Goal: Information Seeking & Learning: Learn about a topic

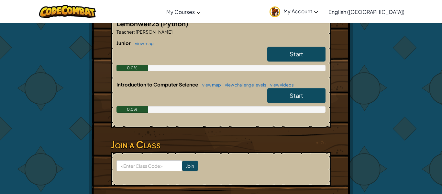
scroll to position [217, 0]
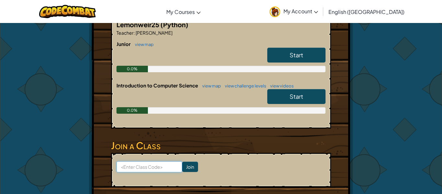
click at [137, 164] on input at bounding box center [149, 166] width 66 height 11
type input "faceburnfunny"
click at [189, 167] on input "Join" at bounding box center [190, 166] width 16 height 10
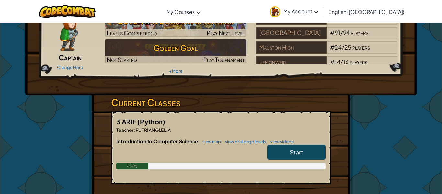
scroll to position [38, 0]
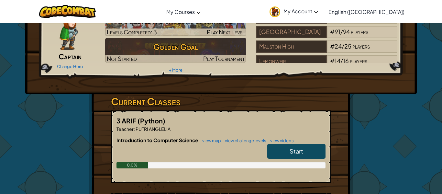
click at [303, 150] on link "Start" at bounding box center [296, 151] width 58 height 15
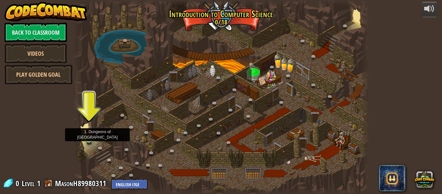
click at [91, 138] on img at bounding box center [89, 132] width 7 height 16
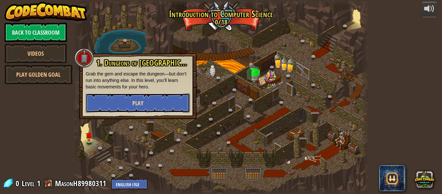
click at [134, 95] on button "Play" at bounding box center [138, 102] width 104 height 19
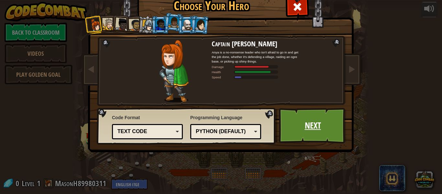
click at [308, 126] on link "Next" at bounding box center [313, 126] width 68 height 36
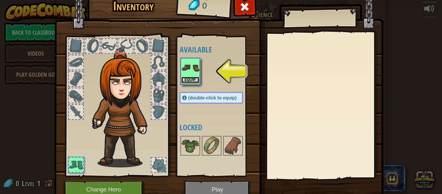
click at [191, 77] on button "Equip" at bounding box center [190, 80] width 18 height 7
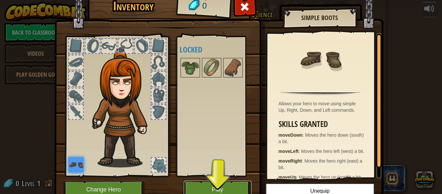
click at [213, 180] on button "Play" at bounding box center [218, 189] width 68 height 18
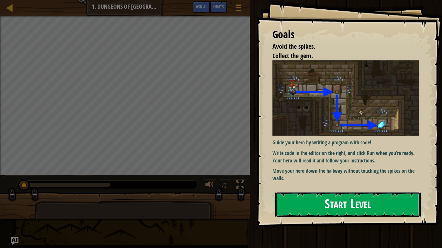
click at [319, 193] on button "Start Level" at bounding box center [347, 205] width 145 height 26
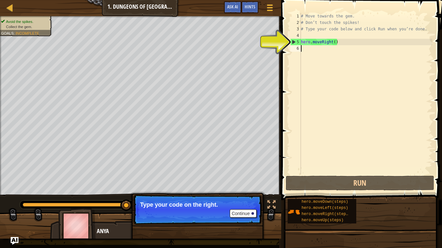
click at [303, 49] on div "# Move towards the gem. # Don’t touch the spikes! # Type your code below and cl…" at bounding box center [366, 100] width 133 height 175
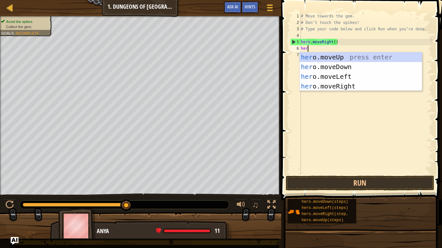
type textarea "hero"
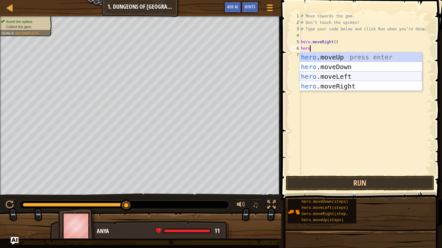
click at [359, 74] on div "hero .moveUp press enter hero .moveDown press enter hero .moveLeft press enter …" at bounding box center [361, 81] width 122 height 58
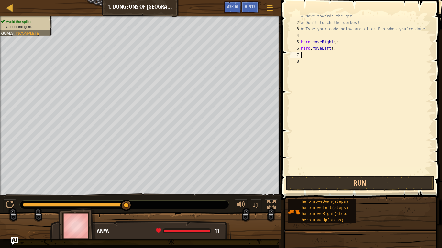
scroll to position [3, 0]
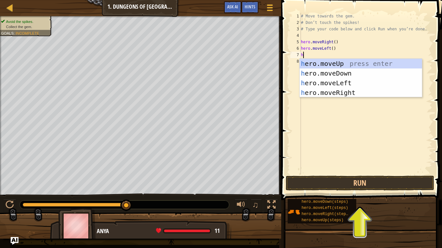
type textarea "he"
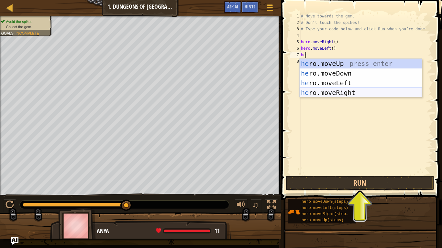
click at [342, 96] on div "he ro.moveUp press enter he ro.moveDown press enter he ro.moveLeft press enter …" at bounding box center [361, 88] width 122 height 58
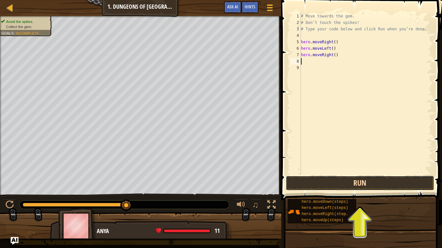
click at [324, 181] on button "Run" at bounding box center [360, 183] width 148 height 15
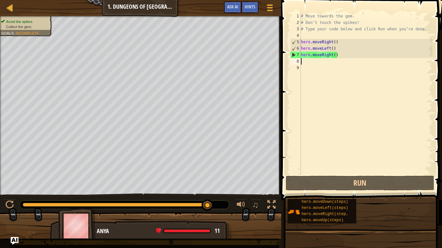
type textarea "m"
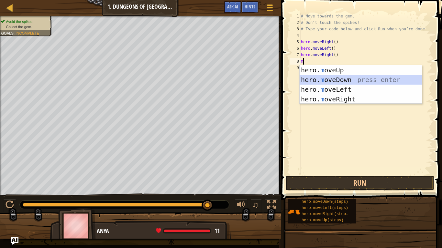
click at [339, 79] on div "hero. m oveUp press enter hero. m oveDown press enter hero. m oveLeft press ent…" at bounding box center [361, 94] width 122 height 58
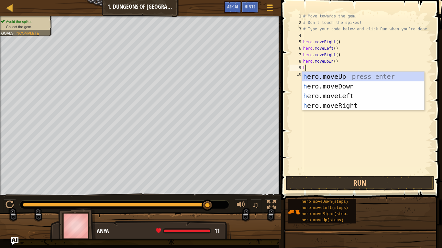
type textarea "he"
click at [362, 103] on div "he ro.moveUp press enter he ro.moveDown press enter he ro.moveLeft press enter …" at bounding box center [363, 101] width 122 height 58
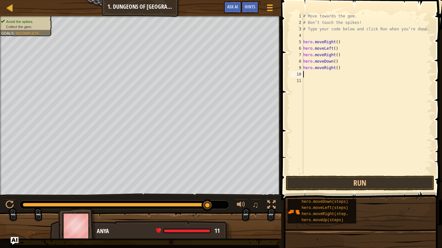
scroll to position [3, 0]
click at [351, 181] on button "Run" at bounding box center [360, 183] width 148 height 15
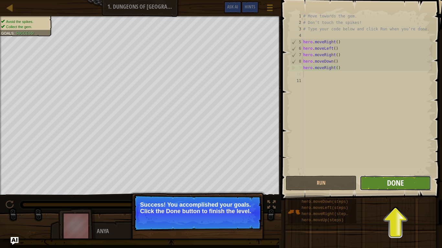
click at [390, 184] on span "Done" at bounding box center [395, 183] width 17 height 10
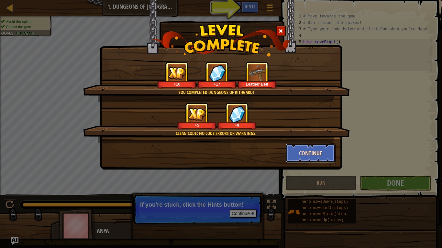
click at [322, 152] on button "Continue" at bounding box center [311, 153] width 50 height 19
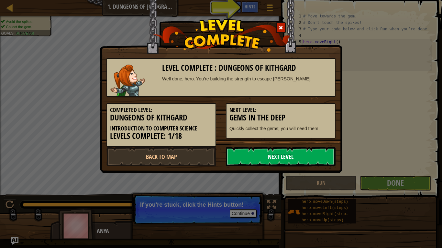
click at [315, 153] on link "Next Level" at bounding box center [281, 156] width 110 height 19
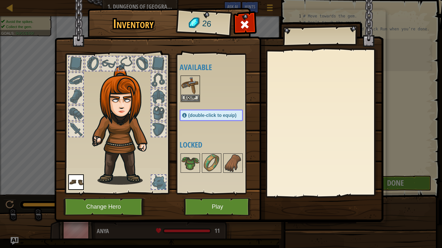
click at [218, 193] on img at bounding box center [218, 105] width 329 height 235
click at [222, 193] on button "Play" at bounding box center [218, 207] width 68 height 18
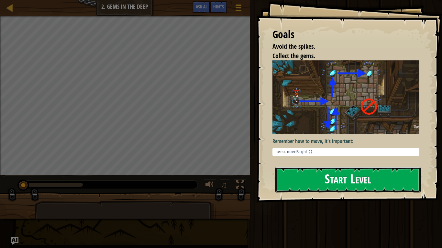
click at [308, 173] on button "Start Level" at bounding box center [347, 180] width 145 height 26
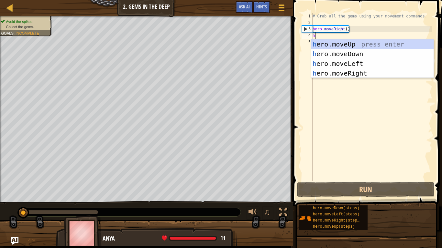
scroll to position [3, 0]
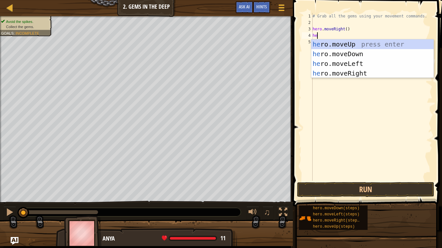
type textarea "her"
click at [350, 44] on div "her o.moveUp press enter her o.moveDown press enter her o.moveLeft press enter …" at bounding box center [372, 68] width 122 height 58
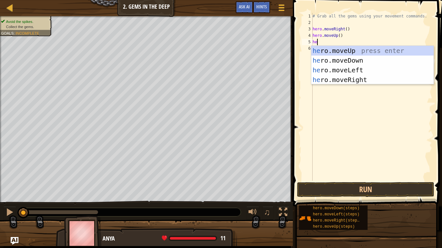
type textarea "her"
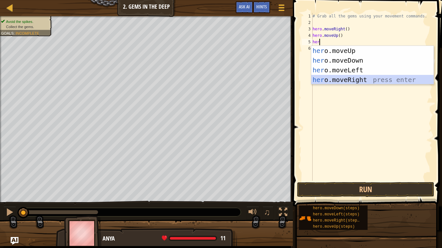
click at [355, 79] on div "her o.moveUp press enter her o.moveDown press enter her o.moveLeft press enter …" at bounding box center [372, 75] width 122 height 58
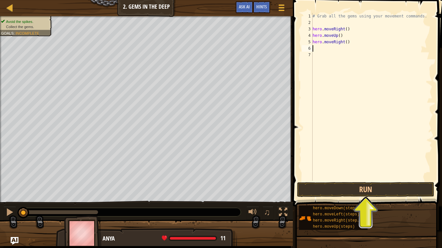
type textarea "h"
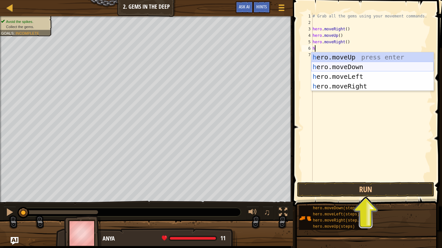
click at [359, 67] on div "h ero.moveUp press enter h ero.moveDown press enter h ero.moveLeft press enter …" at bounding box center [372, 81] width 122 height 58
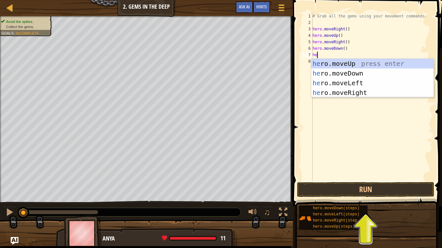
type textarea "hee"
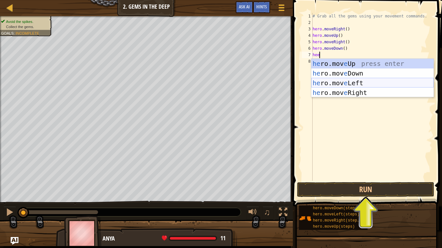
click at [352, 83] on div "he ro.mov e Up press enter he ro.mov e Down press enter he ro.mov e Left press …" at bounding box center [372, 88] width 122 height 58
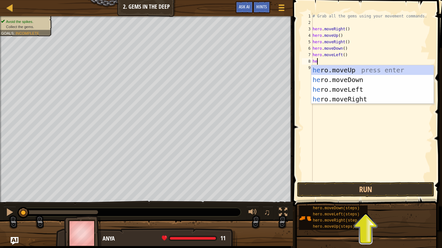
type textarea "her"
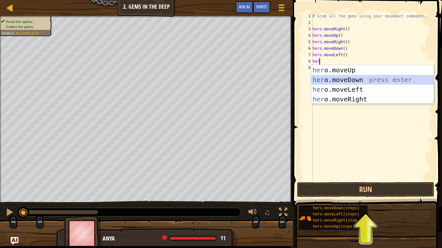
click at [357, 78] on div "her o.moveUp press enter her o.moveDown press enter her o.moveLeft press enter …" at bounding box center [372, 94] width 122 height 58
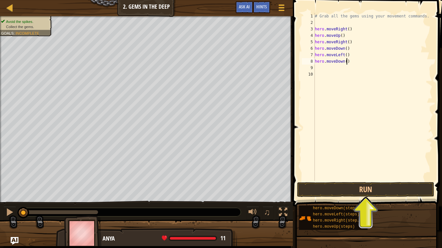
click at [346, 61] on div "# Grab all the gems using your movement commands. hero . moveRight ( ) hero . m…" at bounding box center [372, 103] width 119 height 181
type textarea "hero.moveDown(3)"
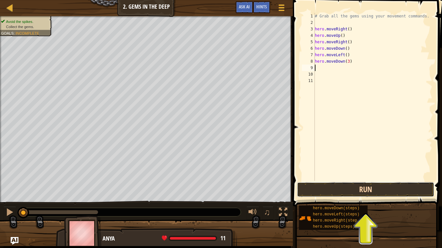
click at [373, 188] on button "Run" at bounding box center [365, 189] width 137 height 15
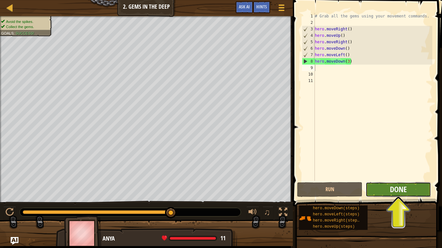
click at [403, 188] on span "Done" at bounding box center [398, 189] width 17 height 10
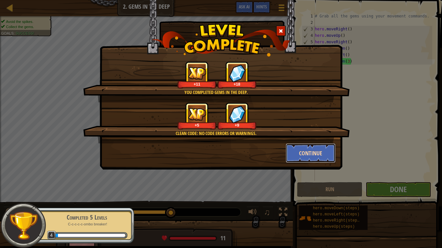
click at [316, 148] on button "Continue" at bounding box center [311, 153] width 50 height 19
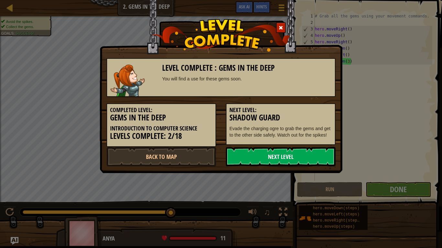
click at [316, 156] on link "Next Level" at bounding box center [281, 156] width 110 height 19
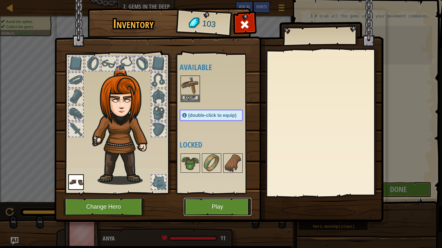
click at [237, 193] on button "Play" at bounding box center [218, 207] width 68 height 18
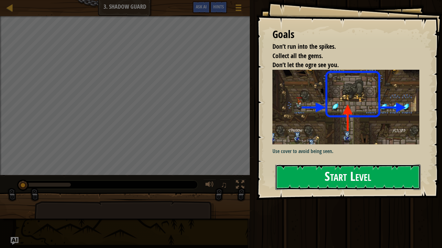
click at [314, 178] on button "Start Level" at bounding box center [347, 178] width 145 height 26
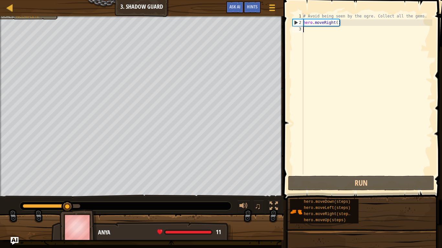
scroll to position [3, 0]
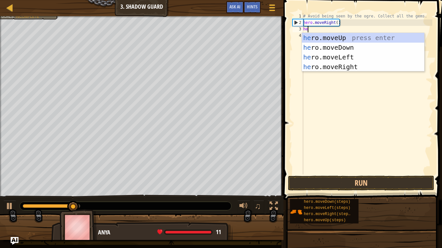
type textarea "her"
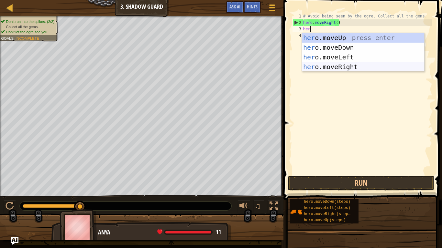
click at [343, 66] on div "her o.moveUp press enter her o.moveDown press enter her o.moveLeft press enter …" at bounding box center [363, 62] width 122 height 58
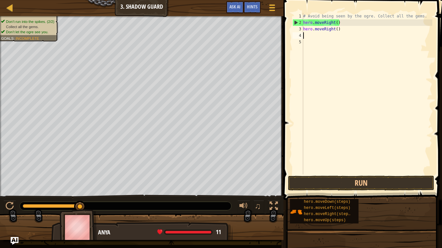
scroll to position [3, 0]
click at [336, 30] on div "# Avoid being seen by the ogre. Collect all the gems. hero . moveRight ( ) hero…" at bounding box center [367, 100] width 130 height 175
type textarea "hero.moveRight(5)"
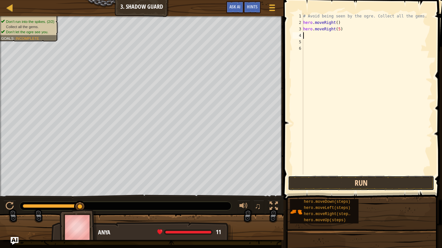
click at [363, 178] on button "Run" at bounding box center [361, 183] width 146 height 15
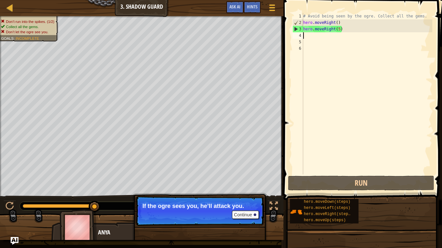
click at [344, 30] on div "# Avoid being seen by the ogre. Collect all the gems. hero . moveRight ( ) hero…" at bounding box center [367, 100] width 130 height 175
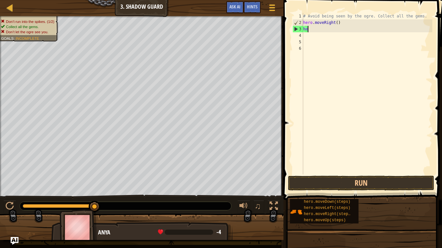
type textarea "h"
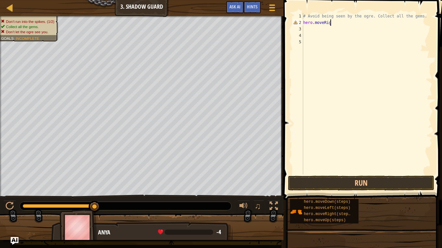
type textarea "hero.moveRigt"
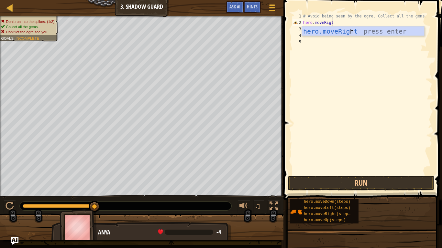
scroll to position [3, 4]
click at [411, 30] on div "hero.moveRig h t press enter" at bounding box center [363, 41] width 122 height 29
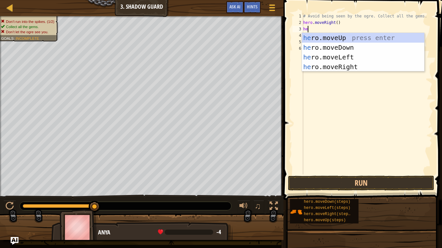
type textarea "her"
click at [344, 35] on div "her o.moveUp press enter her o.moveDown press enter her o.moveLeft press enter …" at bounding box center [363, 62] width 122 height 58
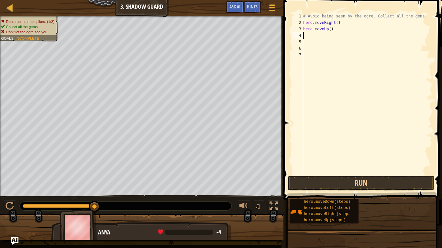
scroll to position [3, 0]
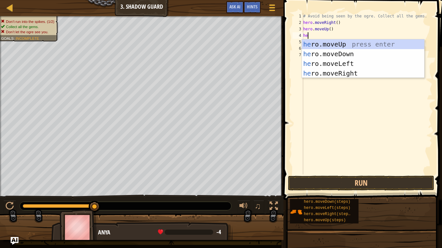
type textarea "her"
click at [352, 73] on div "her o.moveUp press enter her o.moveDown press enter her o.moveLeft press enter …" at bounding box center [363, 68] width 122 height 58
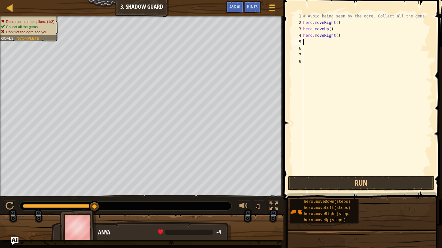
scroll to position [3, 0]
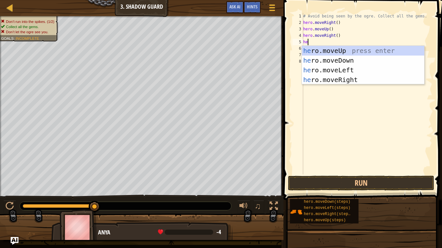
type textarea "her"
click at [345, 60] on div "her o.moveUp press enter her o.moveDown press enter her o.moveLeft press enter …" at bounding box center [363, 75] width 122 height 58
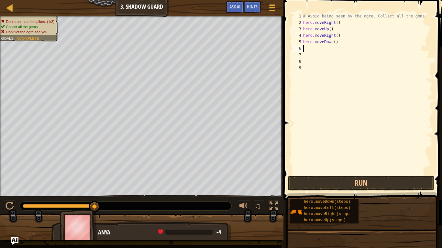
scroll to position [3, 0]
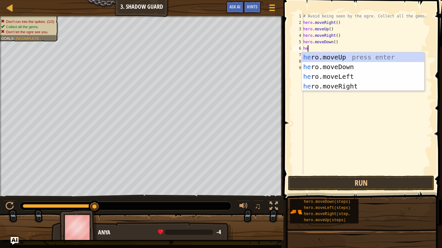
type textarea "her"
click at [360, 85] on div "her o.moveUp press enter her o.moveDown press enter her o.moveLeft press enter …" at bounding box center [363, 81] width 122 height 58
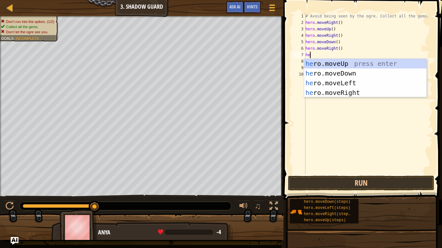
type textarea "her"
click at [366, 89] on div "her o.moveUp press enter her o.moveDown press enter her o.moveLeft press enter …" at bounding box center [365, 88] width 122 height 58
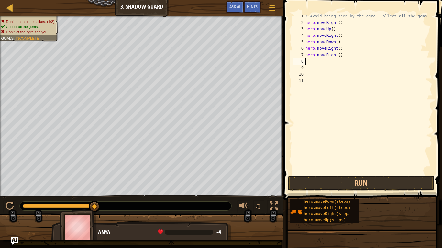
scroll to position [3, 0]
click at [382, 180] on button "Run" at bounding box center [361, 183] width 146 height 15
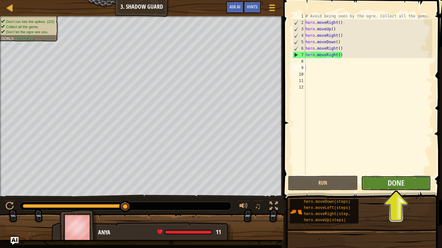
click at [414, 185] on button "Done" at bounding box center [396, 183] width 70 height 15
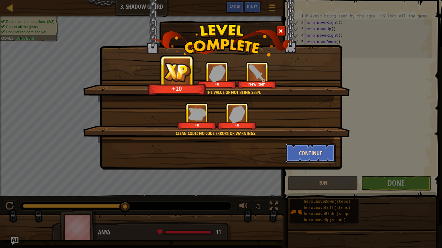
click at [316, 156] on button "Continue" at bounding box center [311, 153] width 50 height 19
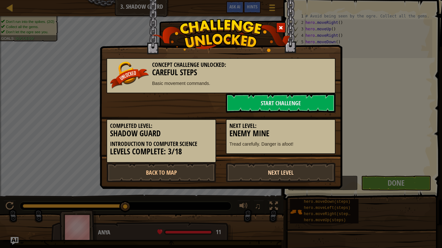
click at [316, 170] on link "Next Level" at bounding box center [281, 172] width 110 height 19
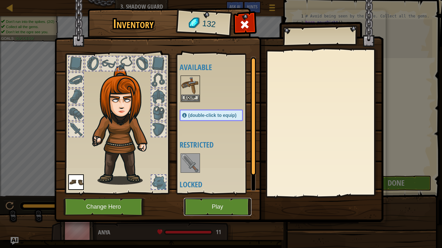
click at [226, 193] on button "Play" at bounding box center [218, 207] width 68 height 18
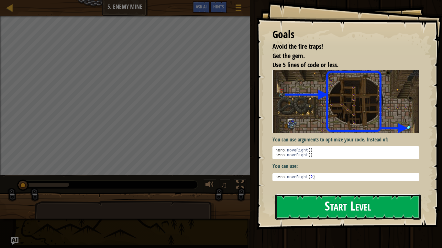
click at [298, 193] on button "Start Level" at bounding box center [347, 207] width 145 height 26
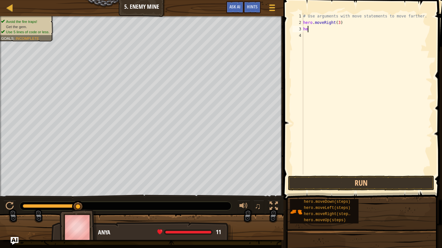
scroll to position [3, 0]
type textarea "h"
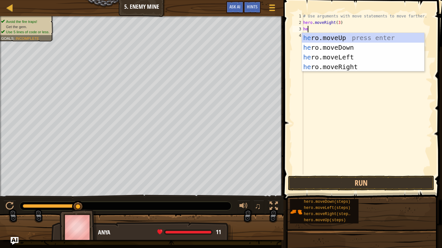
type textarea "her"
click at [346, 56] on div "her o.moveUp press enter her o.moveDown press enter her o.moveLeft press enter …" at bounding box center [363, 62] width 122 height 58
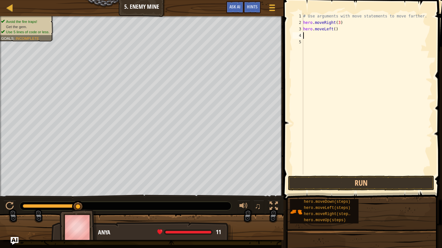
click at [341, 28] on div "# Use arguments with move statements to move farther. hero . moveRight ( 3 ) he…" at bounding box center [367, 100] width 130 height 175
type textarea "h"
click at [371, 184] on button "Run" at bounding box center [361, 183] width 146 height 15
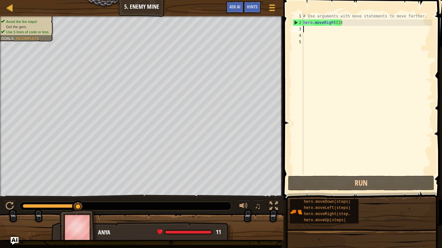
click at [340, 22] on div "# Use arguments with move statements to move farther. hero . moveRight ( 3 )" at bounding box center [367, 100] width 130 height 175
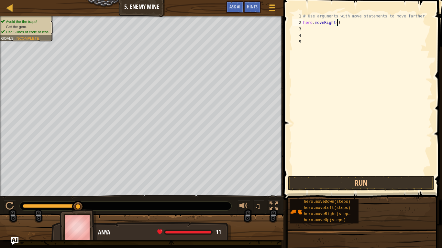
type textarea "hero.moveRight(5)"
click at [353, 181] on button "Run" at bounding box center [361, 183] width 146 height 15
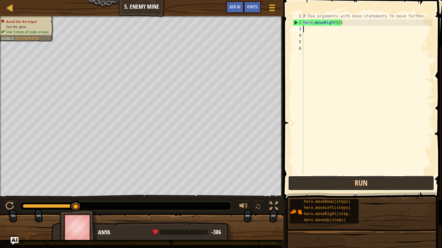
click at [355, 181] on button "Run" at bounding box center [361, 183] width 146 height 15
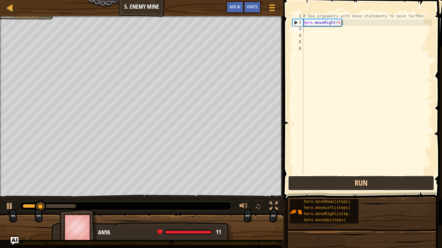
click at [355, 181] on button "Run" at bounding box center [361, 183] width 146 height 15
click at [381, 185] on button "Run" at bounding box center [361, 183] width 146 height 15
click at [381, 185] on button "Running" at bounding box center [361, 183] width 146 height 15
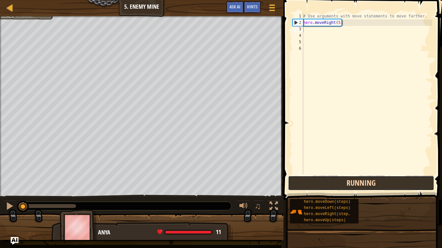
click at [381, 185] on button "Running" at bounding box center [361, 183] width 146 height 15
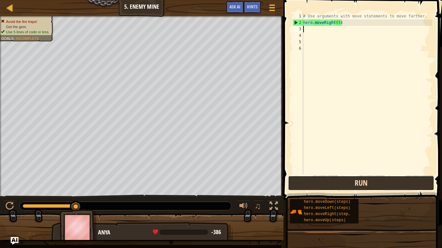
click at [381, 185] on button "Run" at bounding box center [361, 183] width 146 height 15
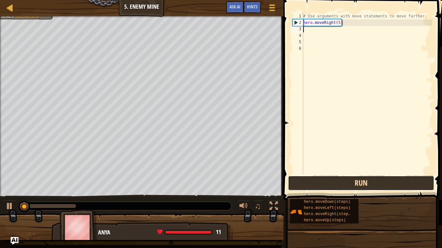
click at [381, 185] on button "Run" at bounding box center [361, 183] width 146 height 15
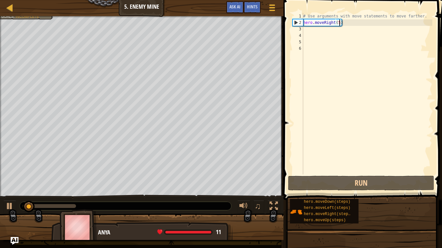
click at [340, 23] on div "# Use arguments with move statements to move farther. hero . moveRight ( 5 )" at bounding box center [367, 100] width 130 height 175
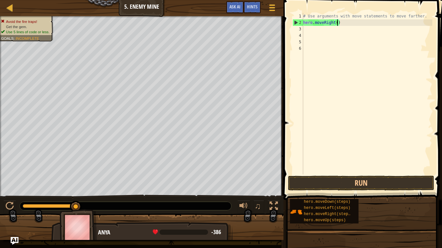
type textarea "hero.moveRight(3)"
click at [330, 32] on div "# Use arguments with move statements to move farther. hero . moveRight ( 3 )" at bounding box center [367, 100] width 130 height 175
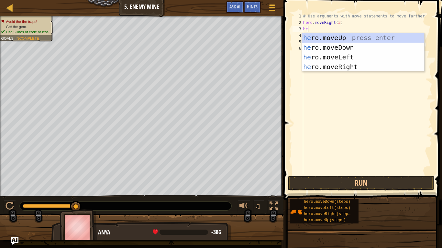
type textarea "her"
click at [336, 36] on div "her o.moveUp press enter her o.moveDown press enter her o.moveLeft press enter …" at bounding box center [363, 62] width 122 height 58
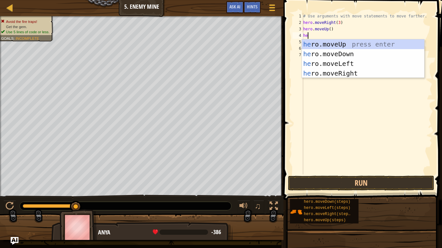
type textarea "her"
click at [348, 73] on div "her o.moveUp press enter her o.moveDown press enter her o.moveLeft press enter …" at bounding box center [363, 68] width 122 height 58
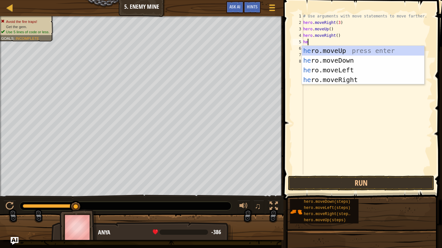
type textarea "her"
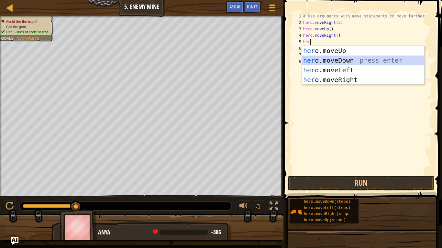
click at [330, 60] on div "her o.moveUp press enter her o.moveDown press enter her o.moveLeft press enter …" at bounding box center [363, 75] width 122 height 58
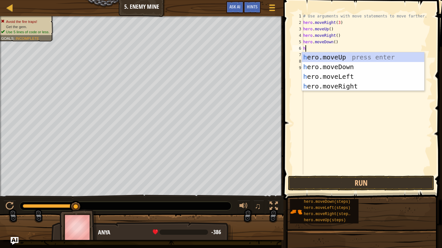
type textarea "he"
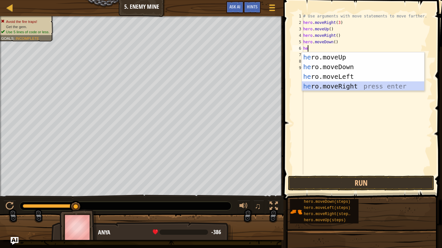
click at [353, 86] on div "he ro.moveUp press enter he ro.moveDown press enter he ro.moveLeft press enter …" at bounding box center [363, 81] width 122 height 58
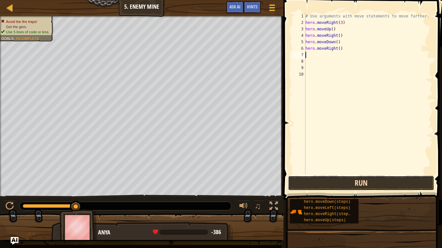
click at [364, 180] on button "Run" at bounding box center [361, 183] width 146 height 15
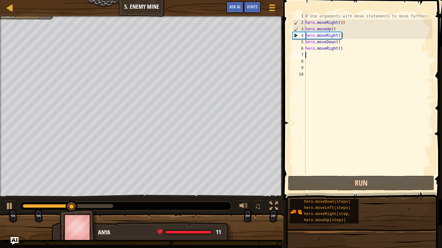
click at [342, 49] on div "# Use arguments with move statements to move farther. hero . moveRight ( 3 ) he…" at bounding box center [368, 100] width 128 height 175
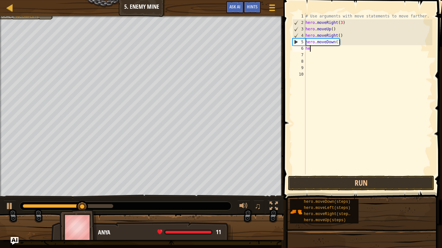
type textarea "h"
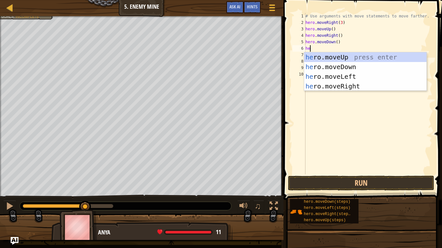
scroll to position [3, 0]
type textarea "her"
click at [363, 66] on div "her o.moveUp press enter her o.moveDown press enter her o.moveLeft press enter …" at bounding box center [365, 81] width 122 height 58
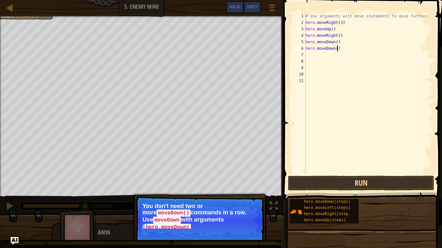
click at [337, 48] on div "# Use arguments with move statements to move farther. hero . moveRight ( 3 ) he…" at bounding box center [368, 100] width 128 height 175
type textarea "hero.moveDown(1)"
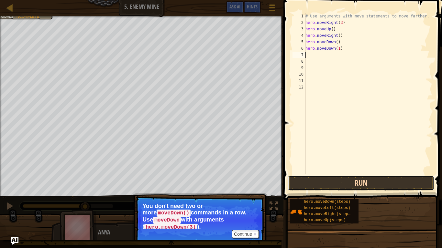
click at [365, 183] on button "Run" at bounding box center [361, 183] width 146 height 15
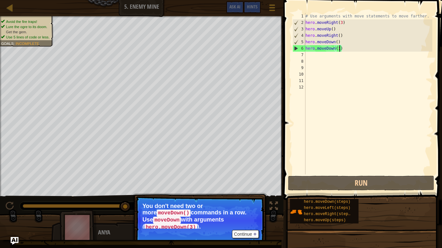
click at [339, 48] on div "# Use arguments with move statements to move farther. hero . moveRight ( 3 ) he…" at bounding box center [368, 100] width 128 height 175
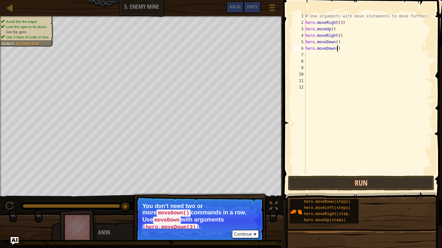
type textarea "hero.moveDown(2)"
click at [309, 58] on div "# Use arguments with move statements to move farther. hero . moveRight ( 3 ) he…" at bounding box center [368, 100] width 128 height 175
click at [308, 54] on div "# Use arguments with move statements to move farther. hero . moveRight ( 3 ) he…" at bounding box center [368, 100] width 128 height 175
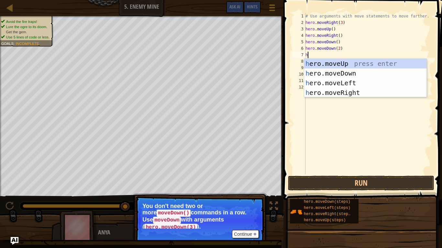
type textarea "her"
click at [322, 93] on div "her o.moveUp press enter her o.moveDown press enter her o.moveLeft press enter …" at bounding box center [365, 88] width 122 height 58
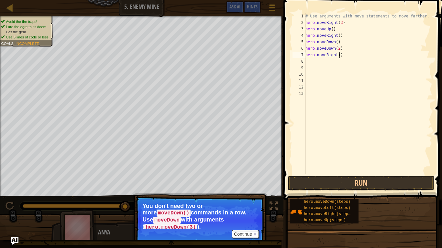
click at [340, 55] on div "# Use arguments with move statements to move farther. hero . moveRight ( 3 ) he…" at bounding box center [368, 100] width 128 height 175
type textarea "hero.moveRight(3)"
click at [344, 180] on button "Run" at bounding box center [361, 183] width 146 height 15
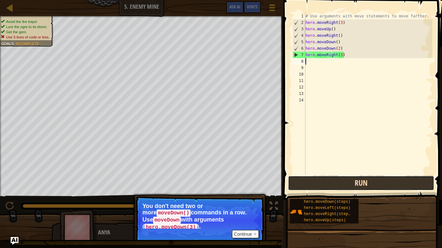
click at [344, 180] on button "Run" at bounding box center [361, 183] width 146 height 15
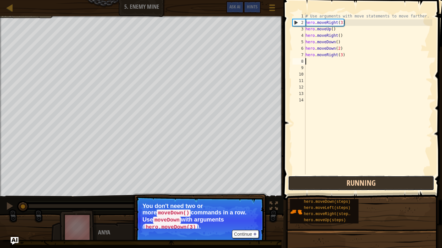
click at [344, 180] on button "Running" at bounding box center [361, 183] width 146 height 15
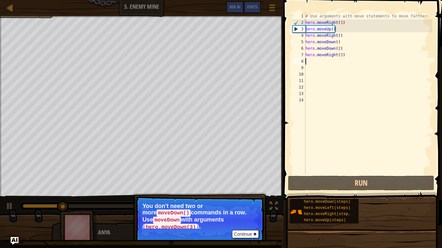
click at [341, 53] on div "# Use arguments with move statements to move farther. hero . moveRight ( 3 ) he…" at bounding box center [368, 100] width 128 height 175
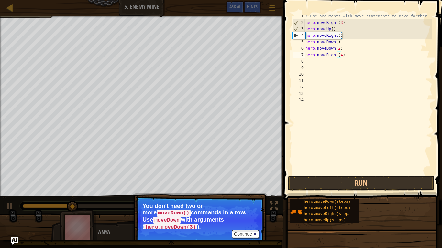
scroll to position [3, 5]
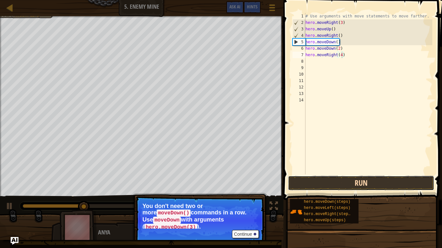
click at [353, 179] on button "Run" at bounding box center [361, 183] width 146 height 15
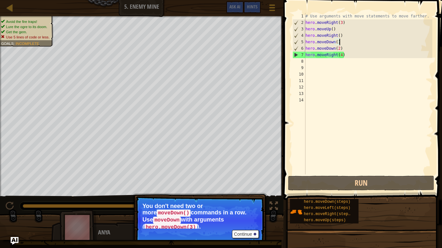
click at [340, 43] on div "# Use arguments with move statements to move farther. hero . moveRight ( 3 ) he…" at bounding box center [368, 100] width 128 height 175
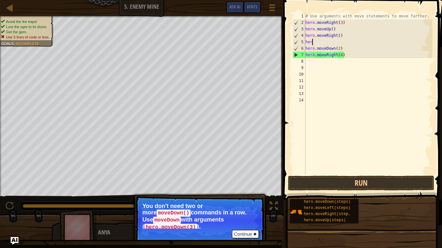
scroll to position [3, 0]
type textarea "h"
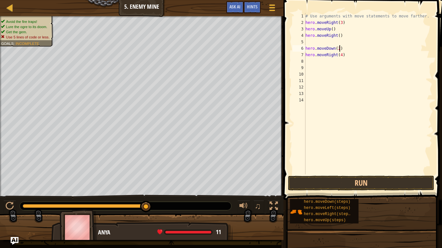
click at [340, 49] on div "# Use arguments with move statements to move farther. hero . moveRight ( 3 ) he…" at bounding box center [368, 100] width 128 height 175
type textarea "hero.moveDown(3)"
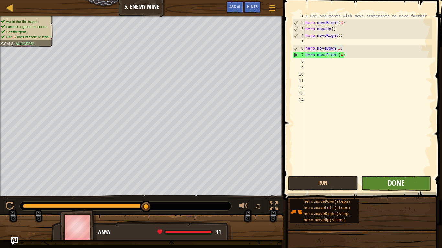
type textarea "hero.moveDown(3)"
click at [388, 183] on span "Done" at bounding box center [395, 183] width 17 height 10
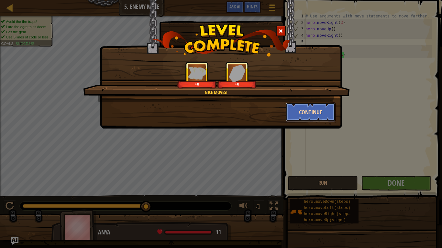
click at [300, 112] on button "Continue" at bounding box center [311, 112] width 50 height 19
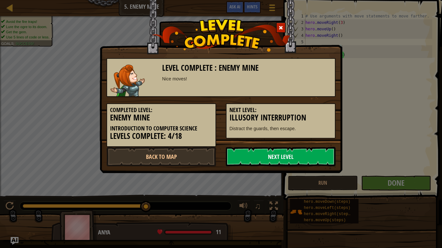
click at [269, 158] on link "Next Level" at bounding box center [281, 156] width 110 height 19
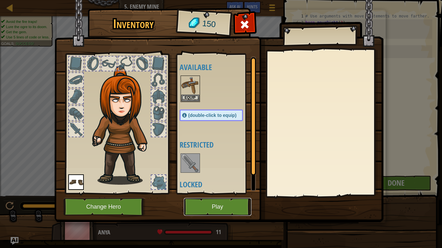
click at [216, 193] on button "Play" at bounding box center [218, 207] width 68 height 18
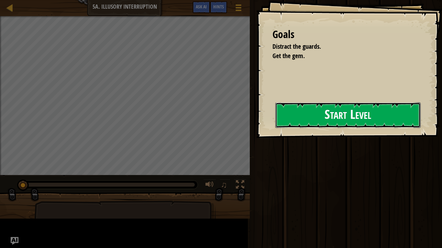
click at [284, 114] on button "Start Level" at bounding box center [347, 116] width 145 height 26
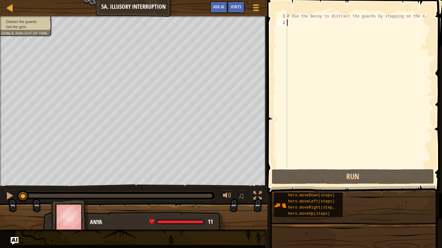
click at [298, 26] on div "# Use the Decoy to distract the guards by stepping on the X." at bounding box center [359, 97] width 147 height 168
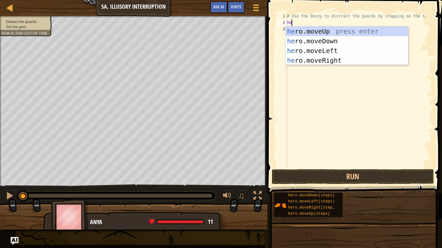
type textarea "her"
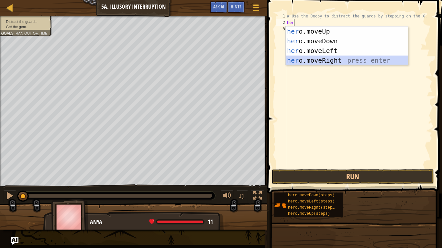
click at [312, 60] on div "her o.moveUp press enter her o.moveDown press enter her o.moveLeft press enter …" at bounding box center [347, 56] width 122 height 58
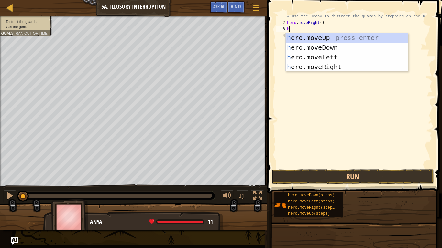
type textarea "her"
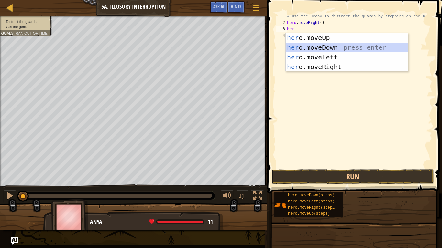
click at [317, 47] on div "her o.moveUp press enter her o.moveDown press enter her o.moveLeft press enter …" at bounding box center [347, 62] width 122 height 58
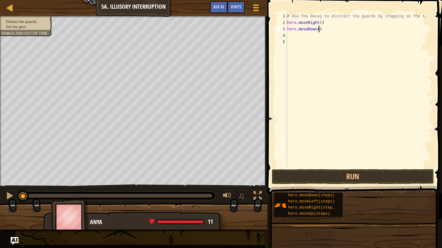
click at [319, 29] on div "# Use the Decoy to distract the guards by stepping on the X. hero . moveRight (…" at bounding box center [359, 97] width 147 height 168
type textarea "hero.moveDown(3)"
click at [294, 41] on div "# Use the Decoy to distract the guards by stepping on the X. hero . moveRight (…" at bounding box center [359, 97] width 147 height 168
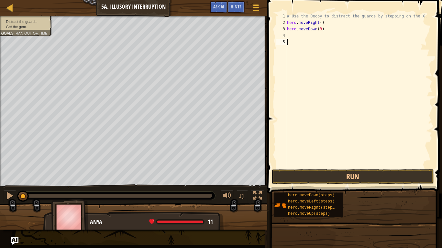
click at [294, 37] on div "# Use the Decoy to distract the guards by stepping on the X. hero . moveRight (…" at bounding box center [359, 97] width 147 height 168
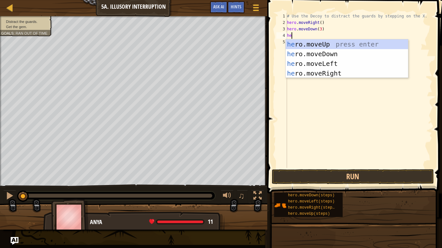
type textarea "her"
click at [299, 74] on div "her o.moveUp press enter her o.moveDown press enter her o.moveLeft press enter …" at bounding box center [347, 68] width 122 height 58
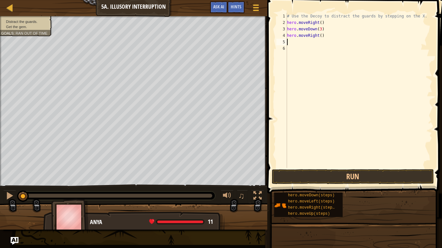
scroll to position [3, 0]
click at [321, 36] on div "# Use the Decoy to distract the guards by stepping on the X. hero . moveRight (…" at bounding box center [359, 97] width 147 height 168
type textarea "hero.moveRight(4)"
click at [310, 43] on div "# Use the Decoy to distract the guards by stepping on the X. hero . moveRight (…" at bounding box center [359, 97] width 147 height 168
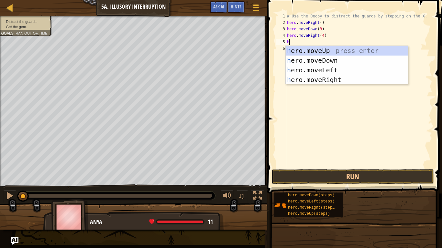
scroll to position [3, 0]
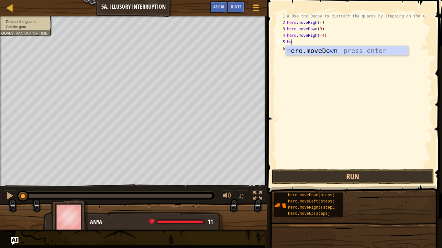
type textarea "h"
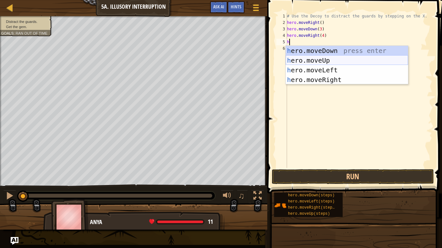
click at [340, 60] on div "h ero.moveDown press enter h ero.moveUp press enter h ero.moveLeft press enter …" at bounding box center [347, 75] width 122 height 58
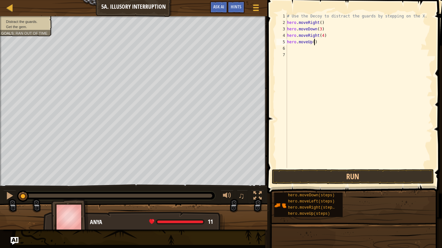
click at [315, 43] on div "# Use the Decoy to distract the guards by stepping on the X. hero . moveRight (…" at bounding box center [359, 97] width 147 height 168
type textarea "hero.moveUp(3)"
click at [311, 47] on div "# Use the Decoy to distract the guards by stepping on the X. hero . moveRight (…" at bounding box center [359, 97] width 147 height 168
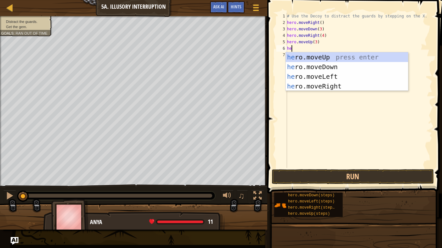
type textarea "her"
click at [332, 85] on div "her o.moveUp press enter her o.moveDown press enter her o.moveLeft press enter …" at bounding box center [347, 81] width 122 height 58
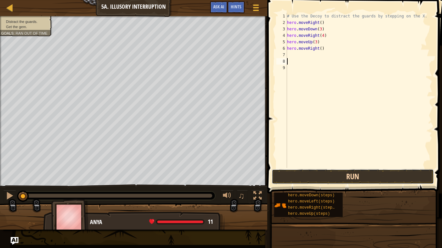
click at [350, 180] on button "Run" at bounding box center [353, 176] width 162 height 15
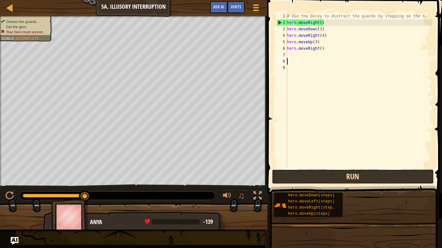
click at [350, 180] on button "Run" at bounding box center [353, 176] width 162 height 15
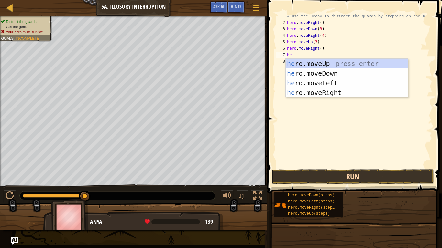
type textarea "her"
click at [368, 72] on div "her o.moveUp press enter her o.moveDown press enter her o.moveLeft press enter …" at bounding box center [347, 88] width 122 height 58
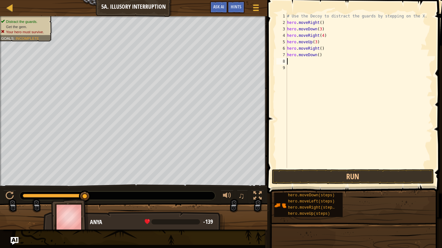
scroll to position [3, 0]
click at [319, 55] on div "# Use the Decoy to distract the guards by stepping on the X. hero . moveRight (…" at bounding box center [359, 97] width 147 height 168
type textarea "hero.moveDown()"
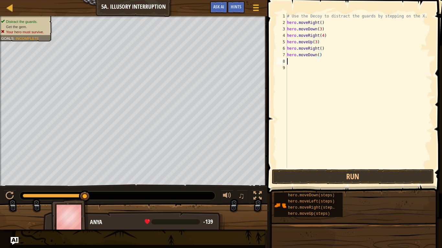
click at [291, 61] on div "# Use the Decoy to distract the guards by stepping on the X. hero . moveRight (…" at bounding box center [359, 97] width 147 height 168
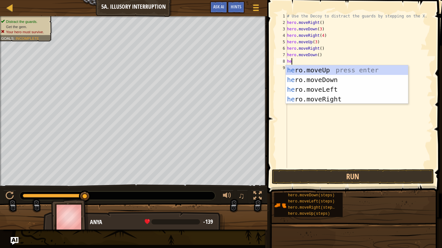
type textarea "her"
click at [321, 98] on div "her o.moveUp press enter her o.moveDown press enter her o.moveLeft press enter …" at bounding box center [347, 94] width 122 height 58
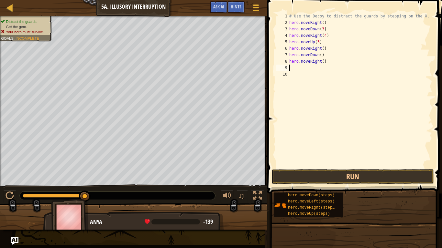
scroll to position [3, 0]
click at [324, 62] on div "# Use the Decoy to distract the guards by stepping on the X. hero . moveRight (…" at bounding box center [360, 97] width 144 height 168
type textarea "hero.moveRight(3)"
click at [326, 178] on button "Run" at bounding box center [353, 176] width 162 height 15
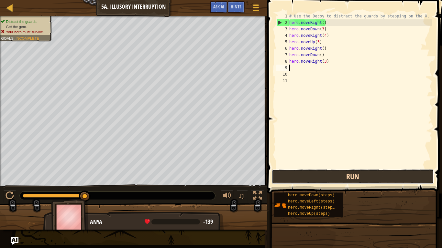
click at [326, 178] on button "Run" at bounding box center [353, 176] width 162 height 15
type textarea "h"
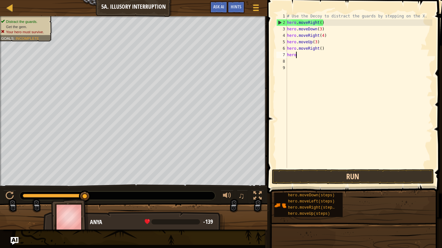
type textarea "h"
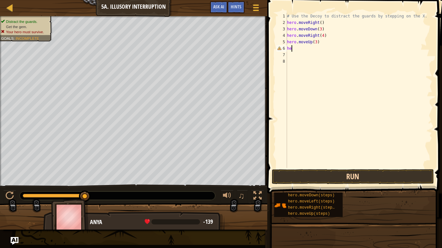
type textarea "h"
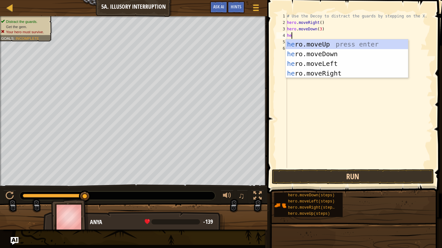
type textarea "her"
click at [345, 45] on div "her o.moveUp press enter her o.moveDown press enter her o.moveLeft press enter …" at bounding box center [347, 68] width 122 height 58
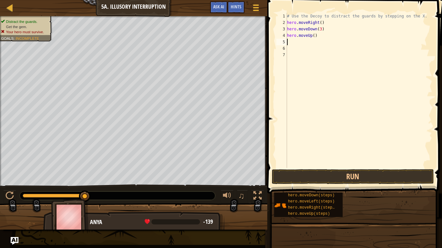
scroll to position [3, 0]
click at [314, 36] on div "# Use the Decoy to distract the guards by stepping on the X. hero . moveRight (…" at bounding box center [359, 97] width 147 height 168
type textarea "hero.moveUp(3)"
click at [300, 43] on div "# Use the Decoy to distract the guards by stepping on the X. hero . moveRight (…" at bounding box center [359, 97] width 147 height 168
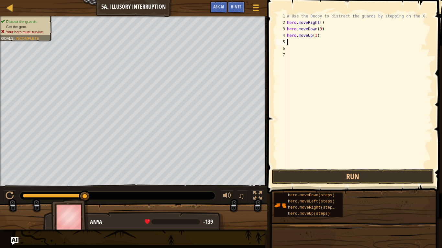
scroll to position [3, 0]
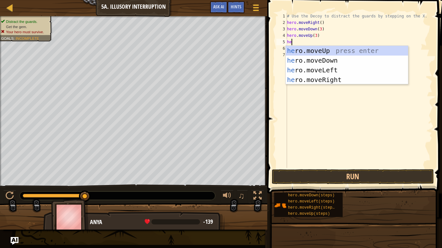
type textarea "her"
click at [309, 77] on div "her o.moveUp press enter her o.moveDown press enter her o.moveLeft press enter …" at bounding box center [347, 75] width 122 height 58
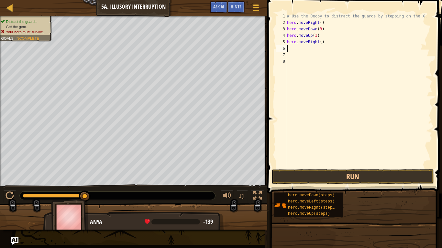
scroll to position [3, 0]
click at [320, 41] on div "# Use the Decoy to distract the guards by stepping on the X. hero . moveRight (…" at bounding box center [359, 97] width 147 height 168
click at [321, 43] on div "# Use the Decoy to distract the guards by stepping on the X. hero . moveRight (…" at bounding box center [359, 97] width 147 height 168
type textarea "hero.moveRight(4)"
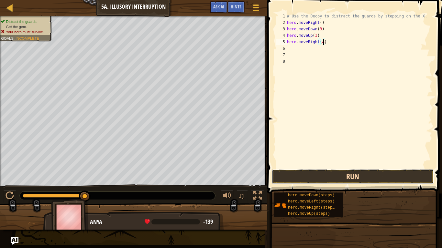
click at [329, 175] on button "Run" at bounding box center [353, 176] width 162 height 15
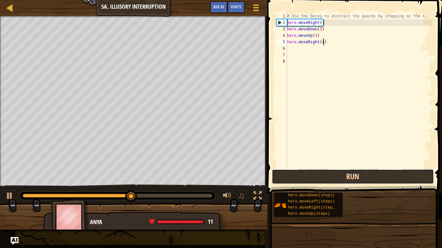
click at [329, 175] on button "Run" at bounding box center [353, 176] width 162 height 15
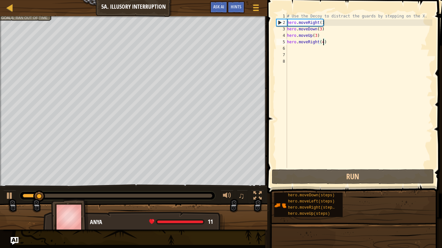
click at [300, 54] on div "# Use the Decoy to distract the guards by stepping on the X. hero . moveRight (…" at bounding box center [359, 97] width 147 height 168
click at [302, 50] on div "# Use the Decoy to distract the guards by stepping on the X. hero . moveRight (…" at bounding box center [359, 97] width 147 height 168
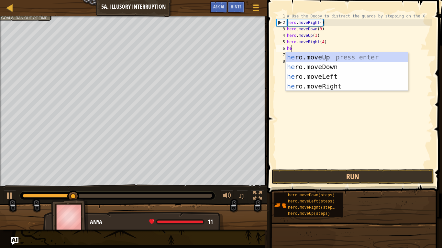
type textarea "her"
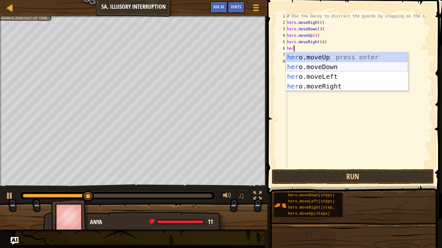
click at [308, 64] on div "her o.moveUp press enter her o.moveDown press enter her o.moveLeft press enter …" at bounding box center [347, 81] width 122 height 58
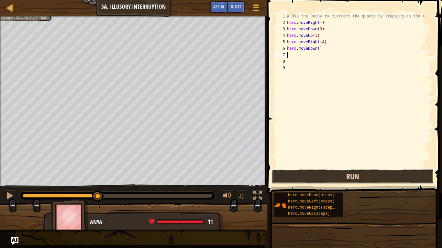
click at [308, 175] on button "Run" at bounding box center [353, 176] width 162 height 15
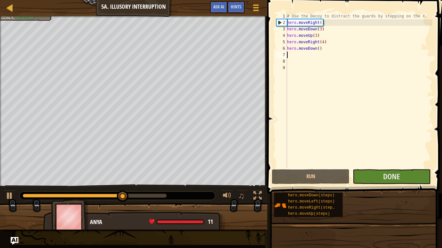
click at [317, 33] on div "# Use the Decoy to distract the guards by stepping on the X. hero . moveRight (…" at bounding box center [359, 97] width 147 height 168
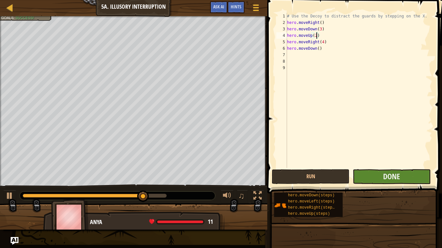
type textarea "hero.moveUp(2)"
click at [363, 171] on button "Done" at bounding box center [392, 176] width 78 height 15
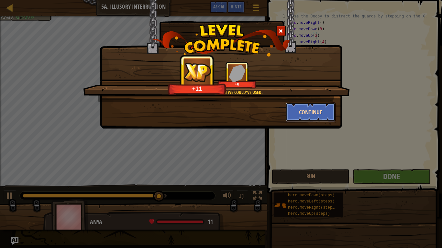
click at [324, 116] on button "Continue" at bounding box center [311, 112] width 50 height 19
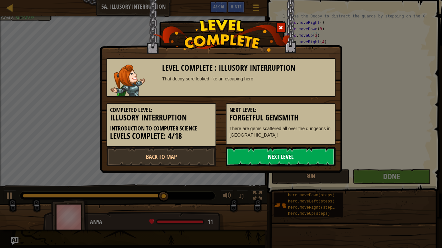
click at [310, 161] on link "Next Level" at bounding box center [281, 156] width 110 height 19
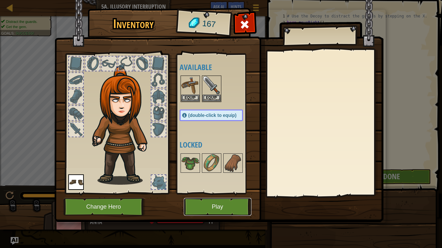
click at [237, 193] on button "Play" at bounding box center [218, 207] width 68 height 18
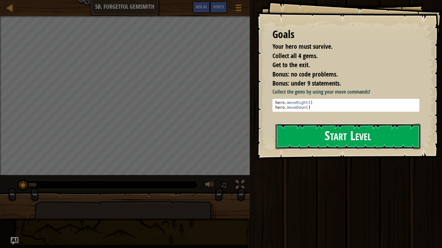
click at [301, 136] on button "Start Level" at bounding box center [347, 137] width 145 height 26
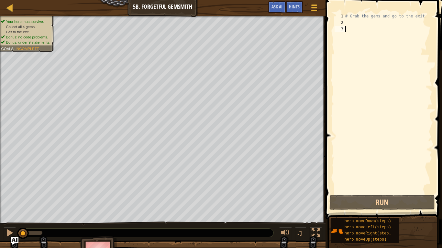
scroll to position [3, 0]
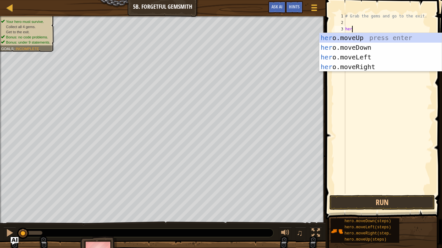
type textarea "her"
click at [368, 67] on div "her o.moveUp press enter her o.moveDown press enter her o.moveLeft press enter …" at bounding box center [380, 62] width 122 height 58
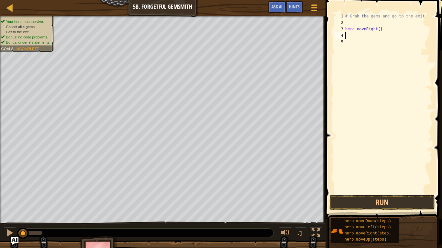
click at [361, 37] on div "# Grab the gems and go to the exit. hero . moveRight ( )" at bounding box center [388, 110] width 88 height 194
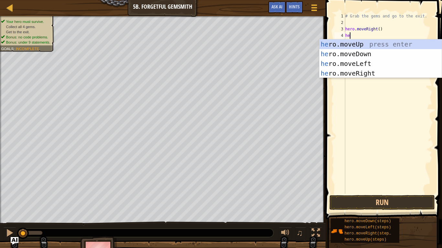
type textarea "her"
click at [373, 53] on div "her o.moveUp press enter her o.moveDown press enter her o.moveLeft press enter …" at bounding box center [380, 68] width 122 height 58
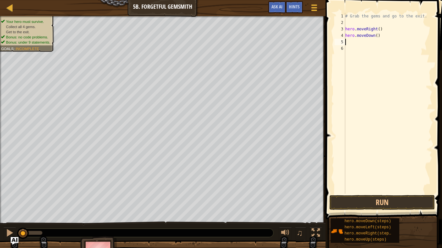
scroll to position [3, 0]
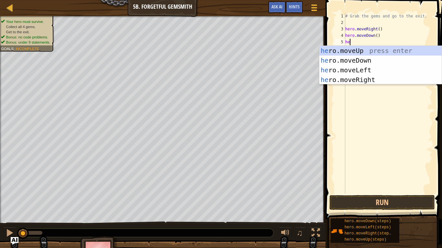
type textarea "her"
click at [351, 79] on div "her o.moveUp press enter her o.moveDown press enter her o.moveLeft press enter …" at bounding box center [380, 75] width 122 height 58
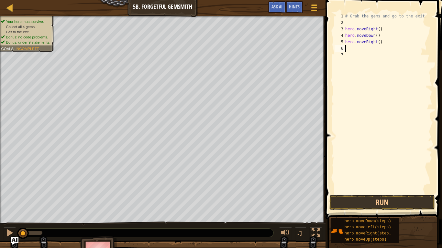
scroll to position [3, 0]
click at [379, 42] on div "# Grab the gems and go to the exit. hero . moveRight ( ) hero . moveDown ( ) he…" at bounding box center [388, 110] width 88 height 194
type textarea "hero.moveRight(3)"
click at [368, 51] on div "# Grab the gems and go to the exit. hero . moveRight ( ) hero . moveDown ( ) he…" at bounding box center [388, 110] width 88 height 194
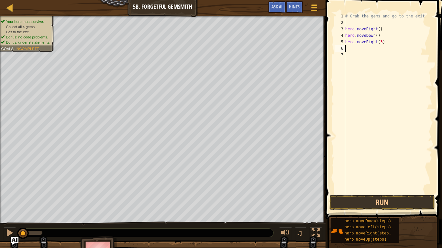
scroll to position [3, 0]
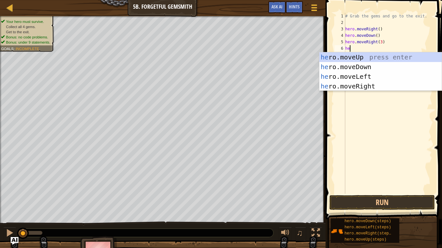
type textarea "her"
click at [382, 55] on div "her o.moveUp press enter her o.moveDown press enter her o.moveLeft press enter …" at bounding box center [380, 81] width 122 height 58
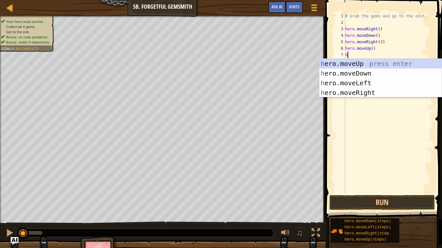
type textarea "her"
click at [403, 92] on div "her o.moveUp press enter her o.moveDown press enter her o.moveLeft press enter …" at bounding box center [380, 88] width 122 height 58
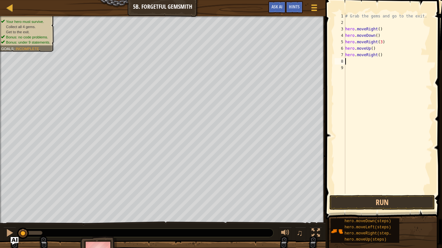
scroll to position [3, 0]
click at [400, 193] on button "Run" at bounding box center [381, 202] width 105 height 15
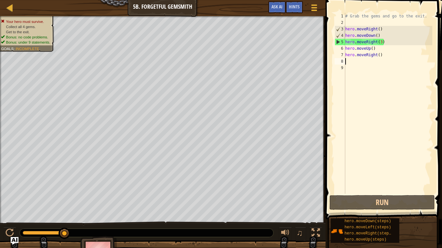
click at [382, 42] on div "# Grab the gems and go to the exit. hero . moveRight ( ) hero . moveDown ( ) he…" at bounding box center [388, 110] width 88 height 194
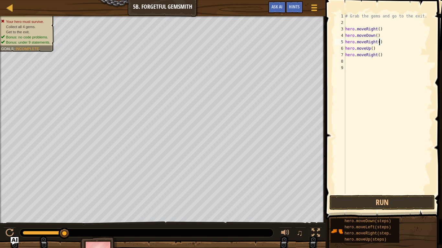
scroll to position [3, 5]
type textarea "hero.moveRight(2)"
click at [389, 193] on button "Run" at bounding box center [381, 202] width 105 height 15
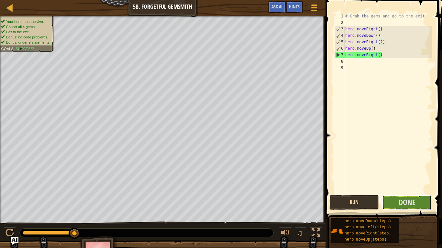
click at [389, 193] on button "Done" at bounding box center [406, 202] width 49 height 15
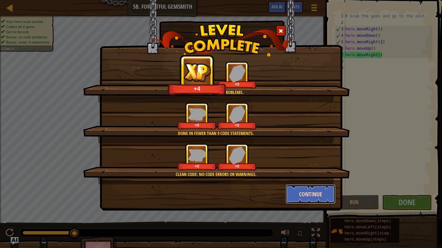
click at [294, 193] on button "Continue" at bounding box center [311, 194] width 50 height 19
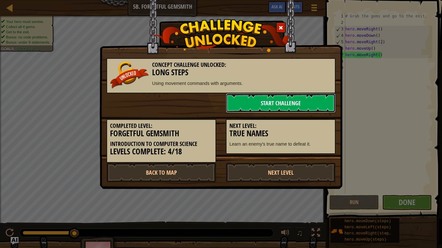
click at [284, 103] on link "Start Challenge" at bounding box center [281, 102] width 110 height 19
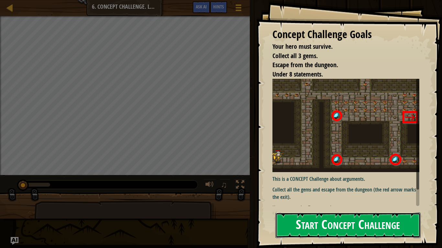
click at [337, 193] on button "Start Concept Challenge" at bounding box center [347, 226] width 145 height 26
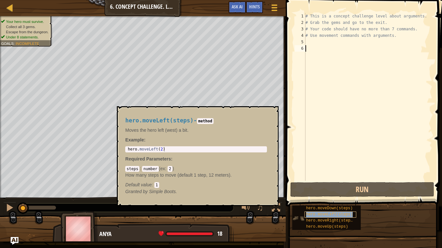
click at [308, 193] on span "hero.moveLeft(steps)" at bounding box center [329, 214] width 47 height 5
click at [312, 49] on div "# This is a concept challenge level about arguments. # Grab the gems and go to …" at bounding box center [368, 103] width 128 height 181
click at [313, 44] on div "# This is a concept challenge level about arguments. # Grab the gems and go to …" at bounding box center [368, 103] width 128 height 181
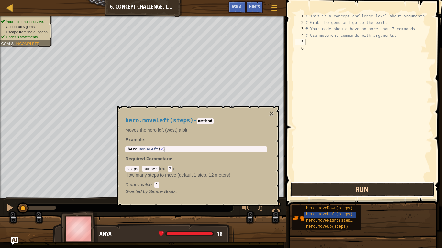
click at [347, 190] on button "Run" at bounding box center [362, 189] width 144 height 15
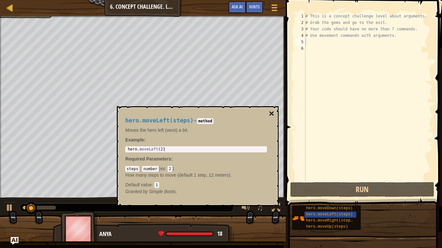
click at [272, 113] on button "×" at bounding box center [271, 113] width 5 height 9
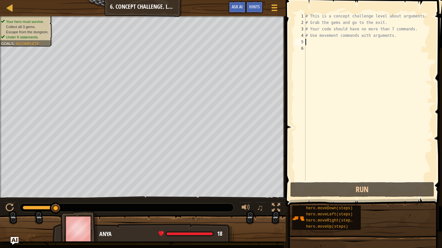
click at [308, 41] on div "# This is a concept challenge level about arguments. # Grab the gems and go to …" at bounding box center [368, 103] width 128 height 181
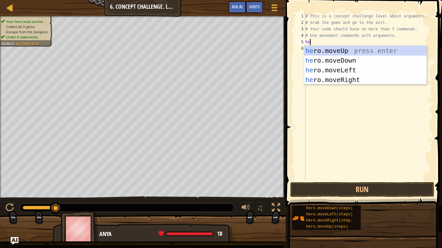
type textarea "her"
click at [339, 80] on div "her o.moveUp press enter her o.moveDown press enter her o.moveLeft press enter …" at bounding box center [365, 75] width 122 height 58
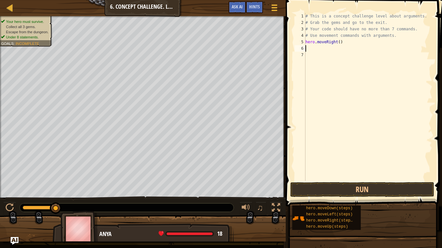
scroll to position [3, 0]
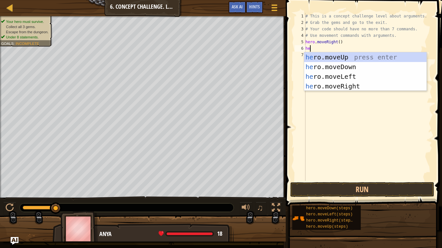
type textarea "her"
click at [375, 56] on div "her o.moveUp press enter her o.moveDown press enter her o.moveLeft press enter …" at bounding box center [365, 81] width 122 height 58
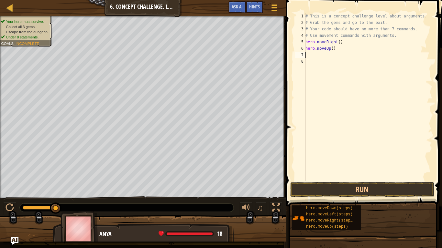
scroll to position [3, 0]
click at [333, 51] on div "# This is a concept challenge level about arguments. # Grab the gems and go to …" at bounding box center [368, 103] width 128 height 181
type textarea "hero.moveUp(3)"
click at [395, 191] on button "Run" at bounding box center [362, 189] width 144 height 15
